Goal: Task Accomplishment & Management: Use online tool/utility

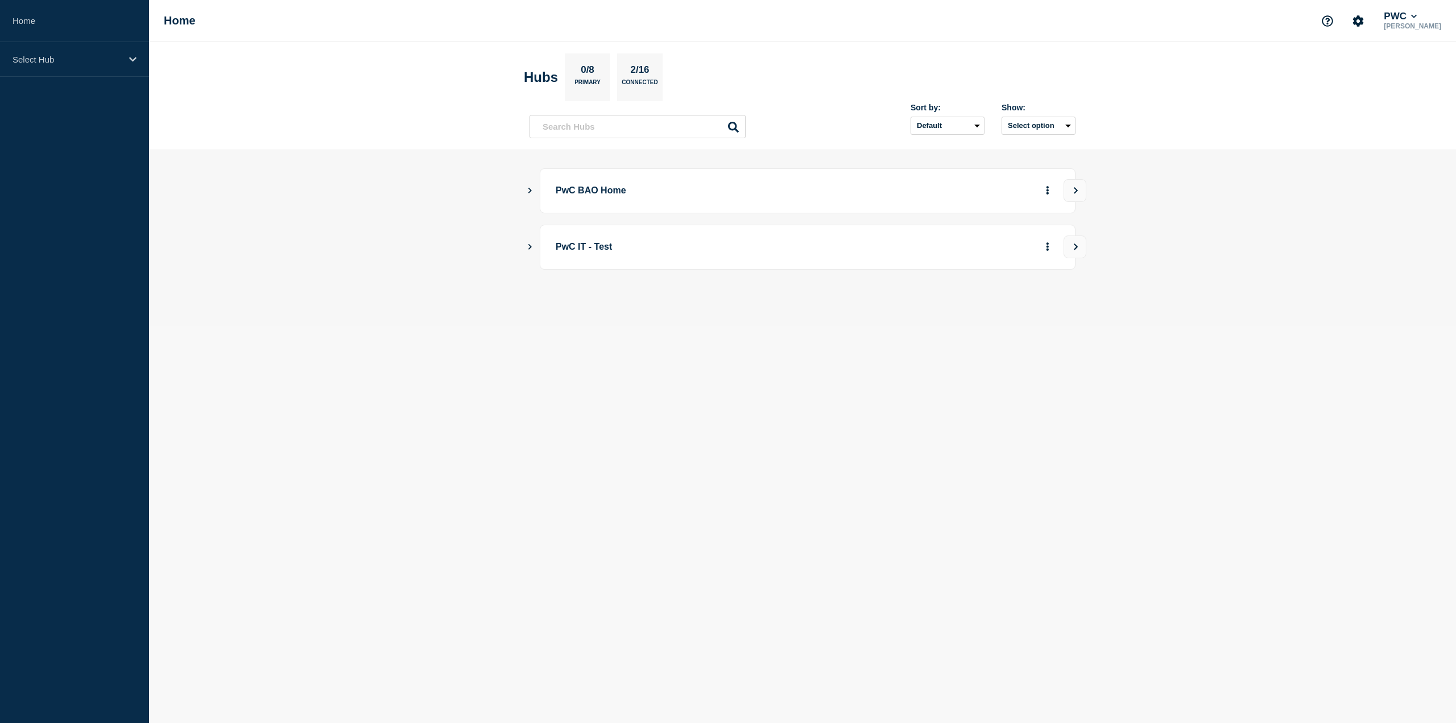
click at [548, 198] on div "PwC BAO Home" at bounding box center [808, 190] width 536 height 45
click at [531, 189] on icon "Show Connected Hubs" at bounding box center [529, 191] width 3 height 6
click at [1003, 254] on button "See overview" at bounding box center [1008, 248] width 60 height 23
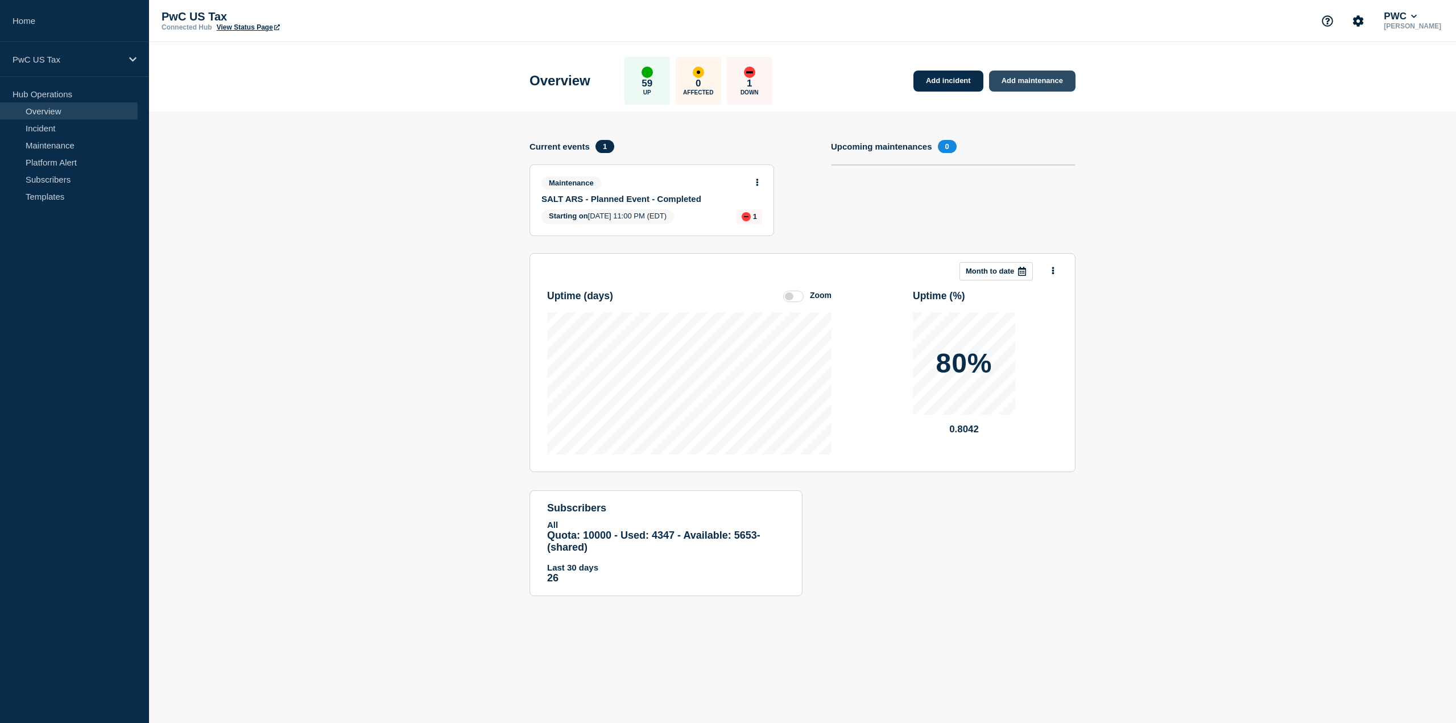
click at [1051, 86] on link "Add maintenance" at bounding box center [1032, 81] width 86 height 21
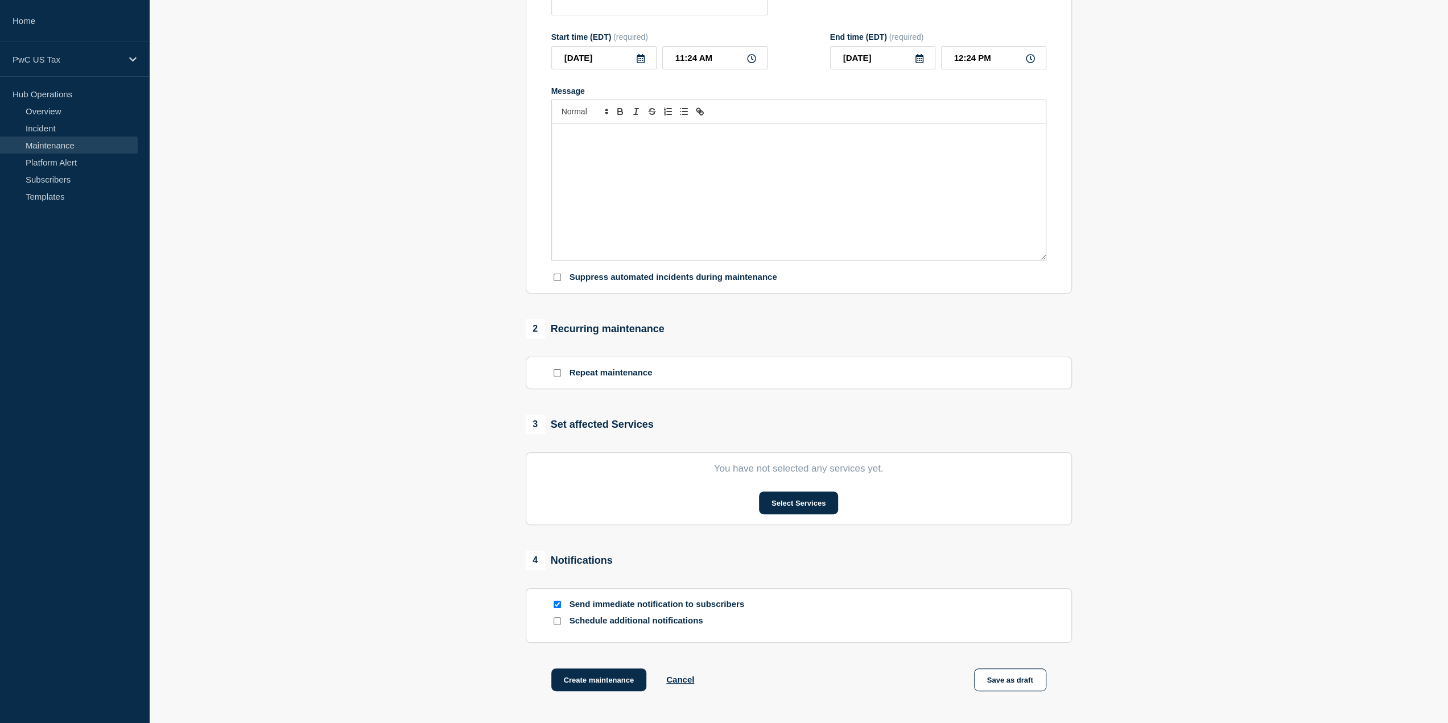
scroll to position [57, 0]
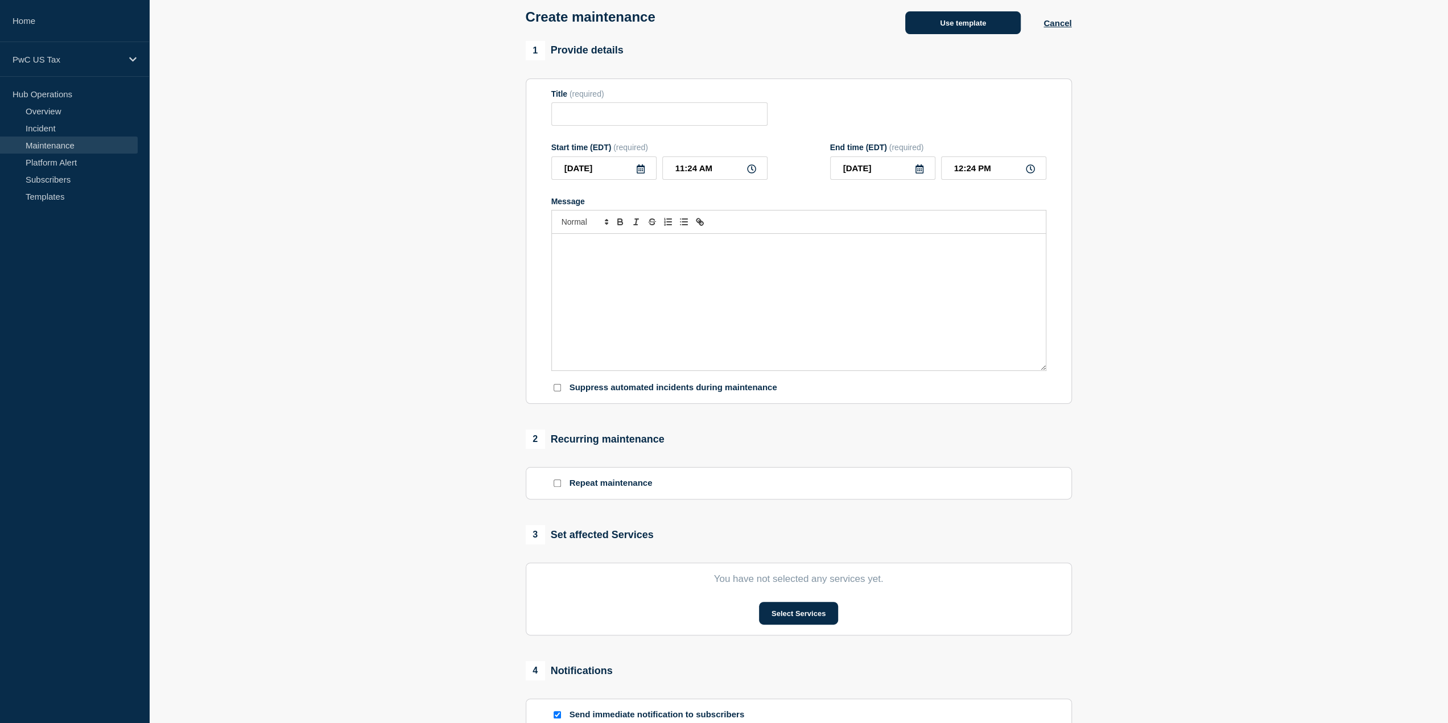
click at [944, 32] on button "Use template" at bounding box center [962, 22] width 115 height 23
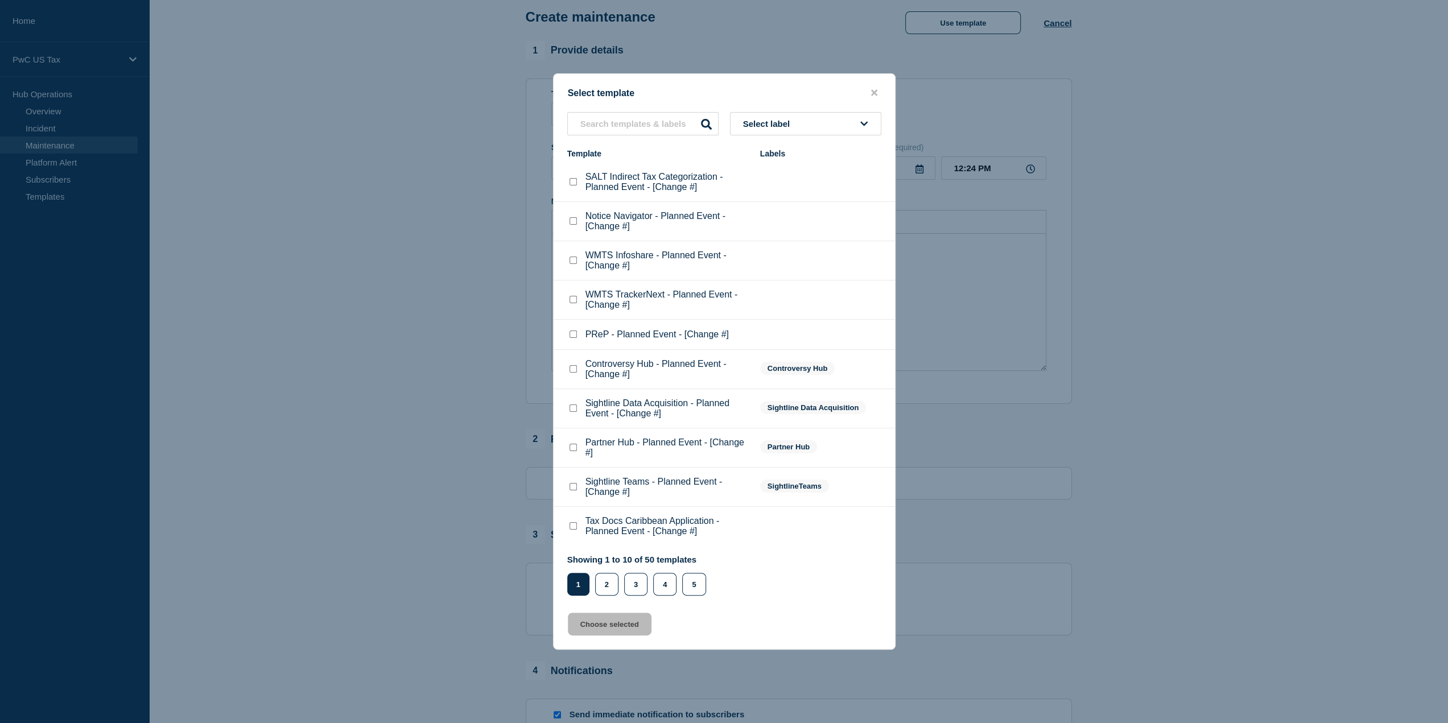
click at [573, 334] on checkbox"] "PReP - Planned Event - [Change #] checkbox" at bounding box center [572, 333] width 7 height 7
checkbox checkbox"] "true"
click at [570, 371] on checkbox"] "Controversy Hub - Planned Event - [Change #] checkbox" at bounding box center [572, 368] width 7 height 7
checkbox checkbox"] "true"
checkbox checkbox"] "false"
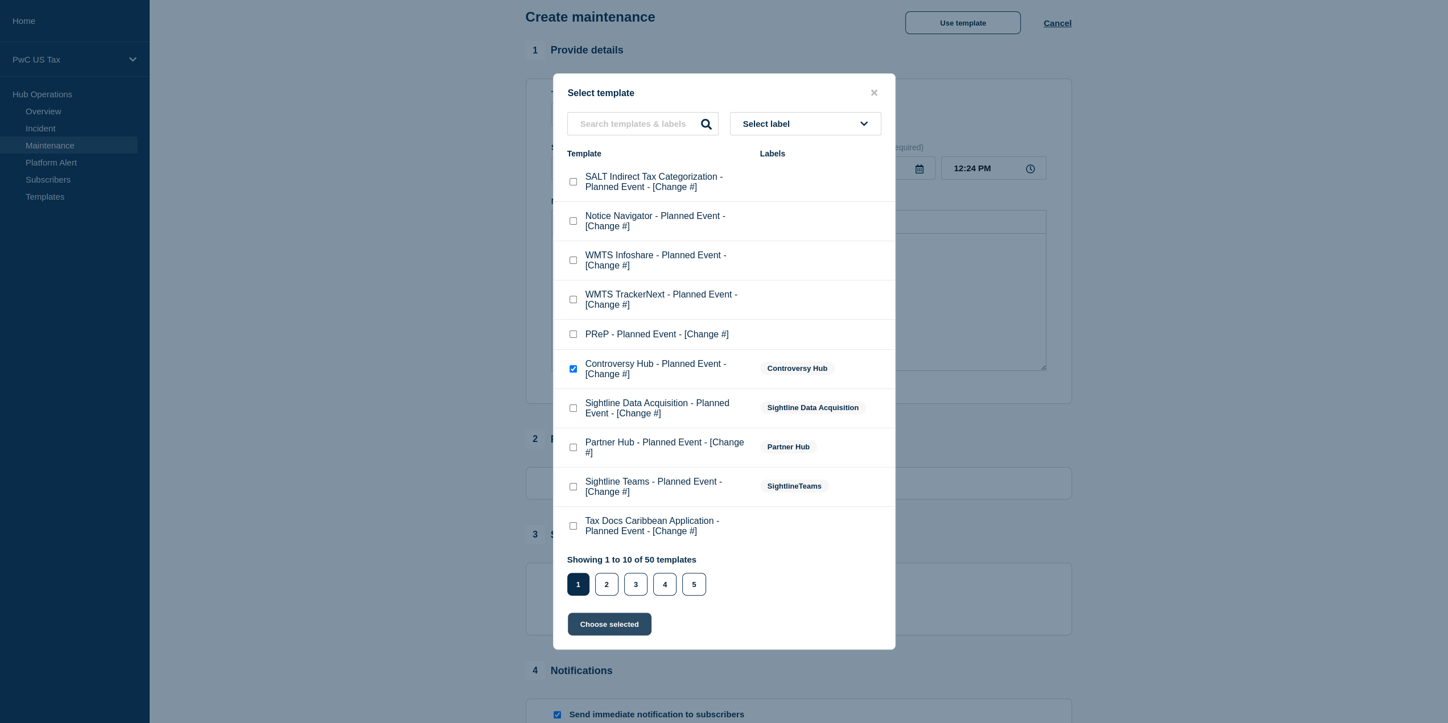
click at [613, 635] on button "Choose selected" at bounding box center [610, 624] width 84 height 23
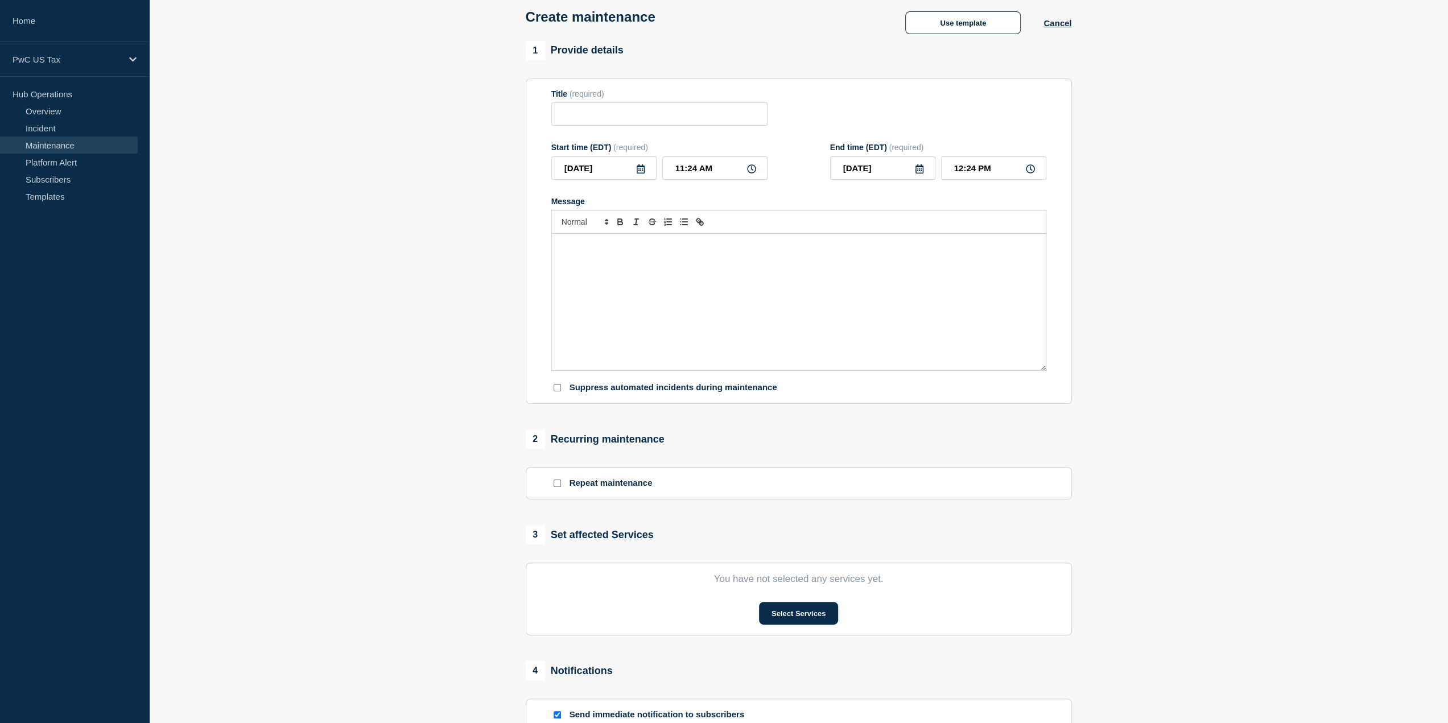
type input "Controversy Hub - Planned Event - [Change #]"
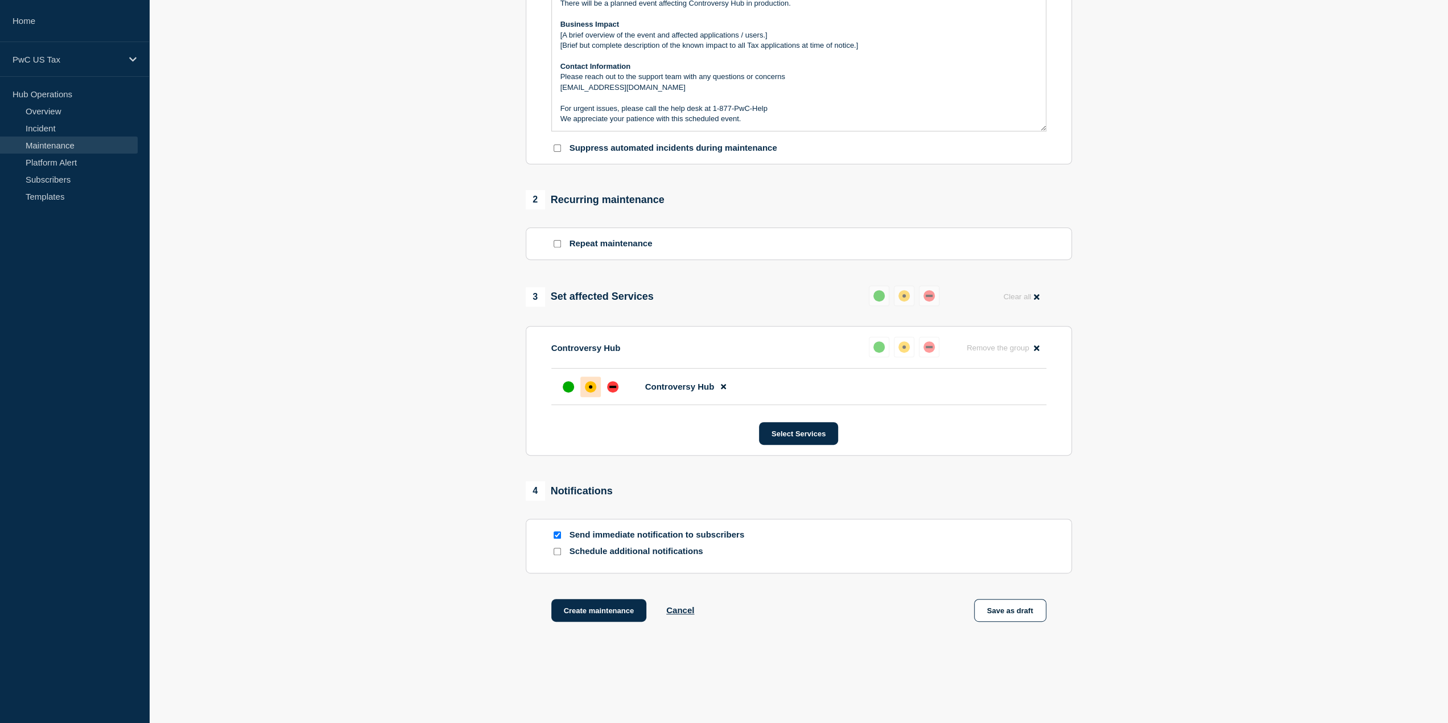
scroll to position [271, 0]
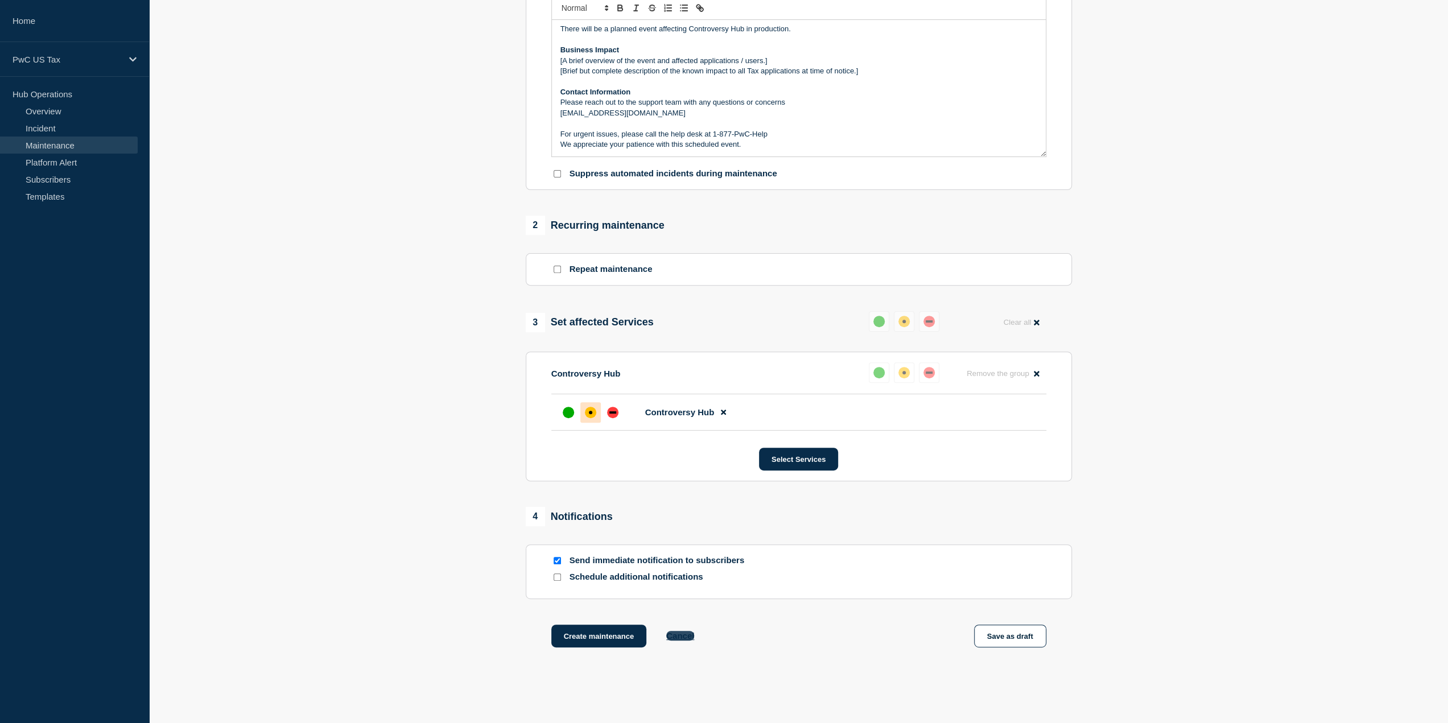
click at [685, 633] on button "Cancel" at bounding box center [680, 636] width 28 height 10
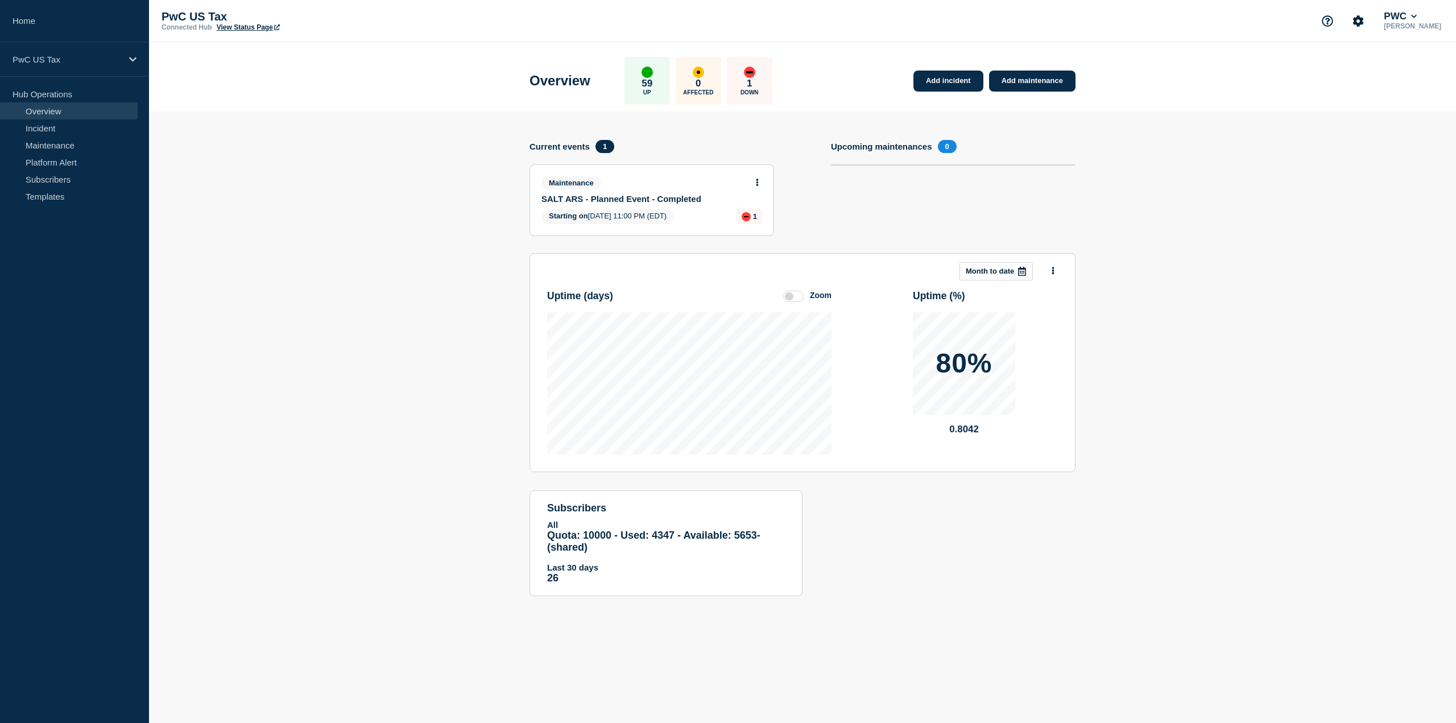
click at [598, 190] on div "Maintenance SALT ARS - Planned Event - Completed" at bounding box center [647, 189] width 211 height 27
click at [684, 201] on link "SALT ARS - Planned Event - Completed" at bounding box center [644, 199] width 205 height 10
